Goal: Task Accomplishment & Management: Use online tool/utility

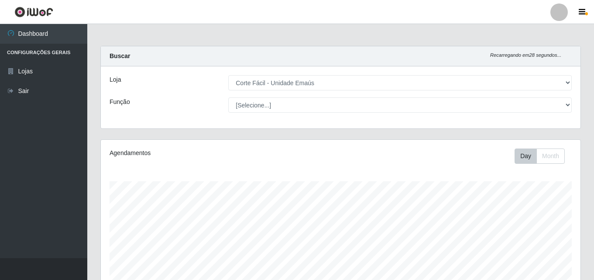
select select "201"
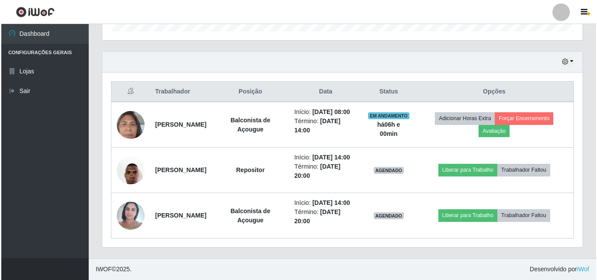
scroll to position [181, 480]
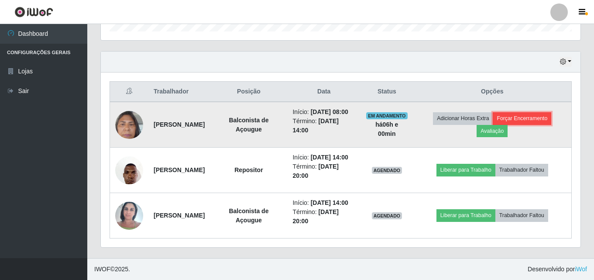
click at [551, 112] on button "Forçar Encerramento" at bounding box center [522, 118] width 59 height 12
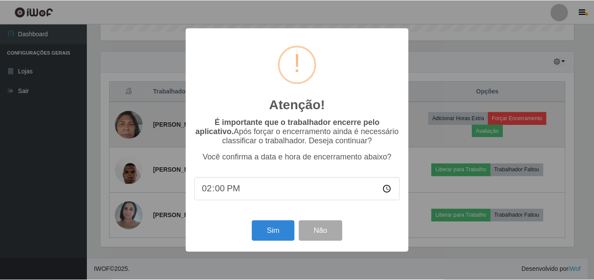
scroll to position [181, 476]
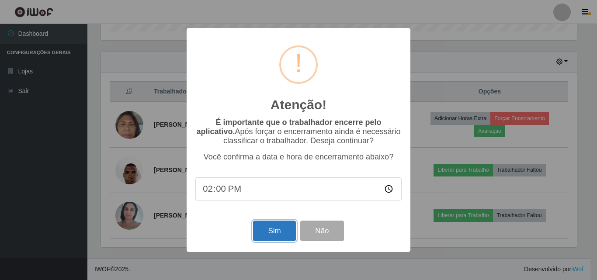
click at [275, 239] on button "Sim" at bounding box center [274, 231] width 42 height 21
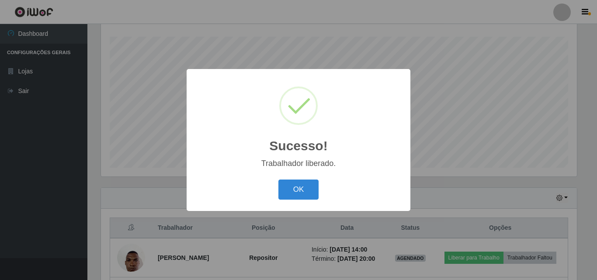
click at [320, 186] on div "OK Cancel" at bounding box center [298, 189] width 206 height 25
click at [295, 185] on button "OK" at bounding box center [298, 189] width 41 height 21
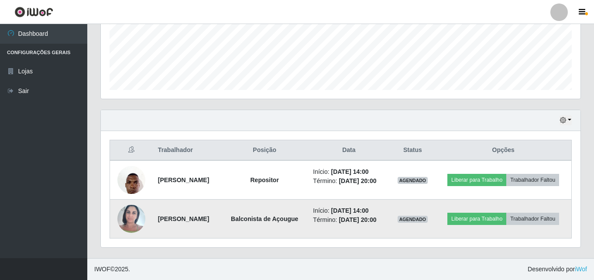
scroll to position [232, 0]
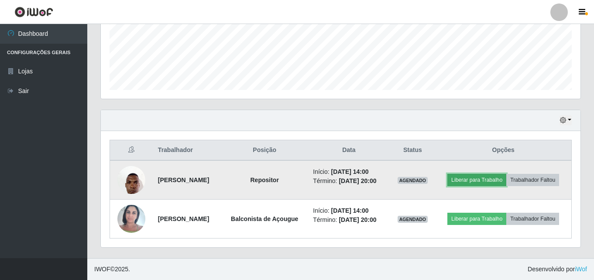
click at [498, 174] on button "Liberar para Trabalho" at bounding box center [477, 180] width 59 height 12
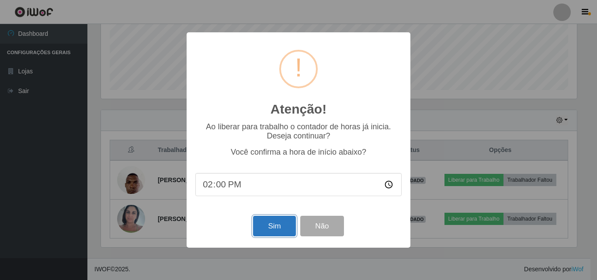
click at [282, 231] on button "Sim" at bounding box center [274, 226] width 42 height 21
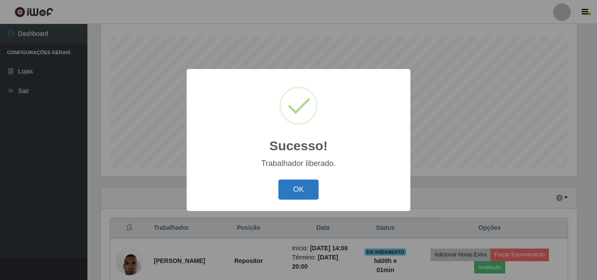
click at [303, 192] on button "OK" at bounding box center [298, 189] width 41 height 21
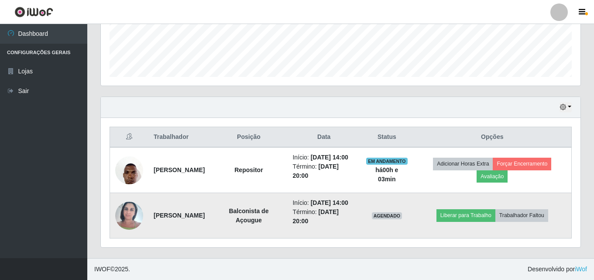
scroll to position [254, 0]
click at [466, 211] on button "Liberar para Trabalho" at bounding box center [466, 215] width 59 height 12
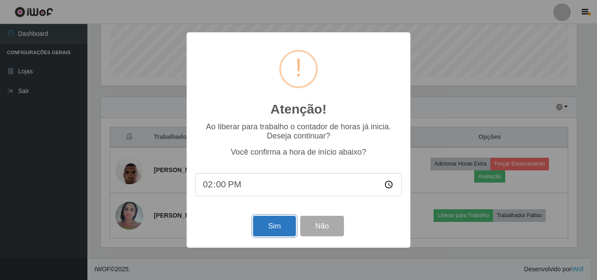
click at [272, 224] on button "Sim" at bounding box center [274, 226] width 42 height 21
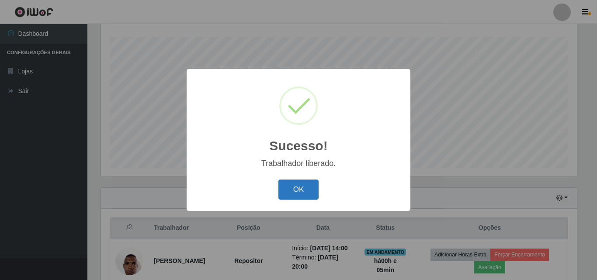
click at [295, 183] on button "OK" at bounding box center [298, 189] width 41 height 21
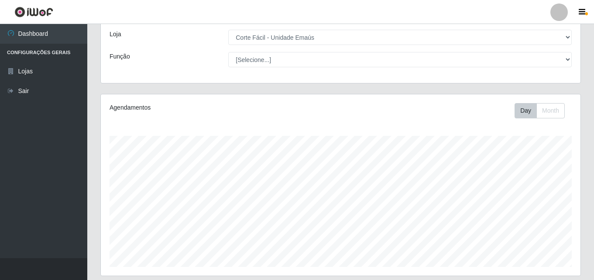
scroll to position [0, 0]
